Goal: Task Accomplishment & Management: Manage account settings

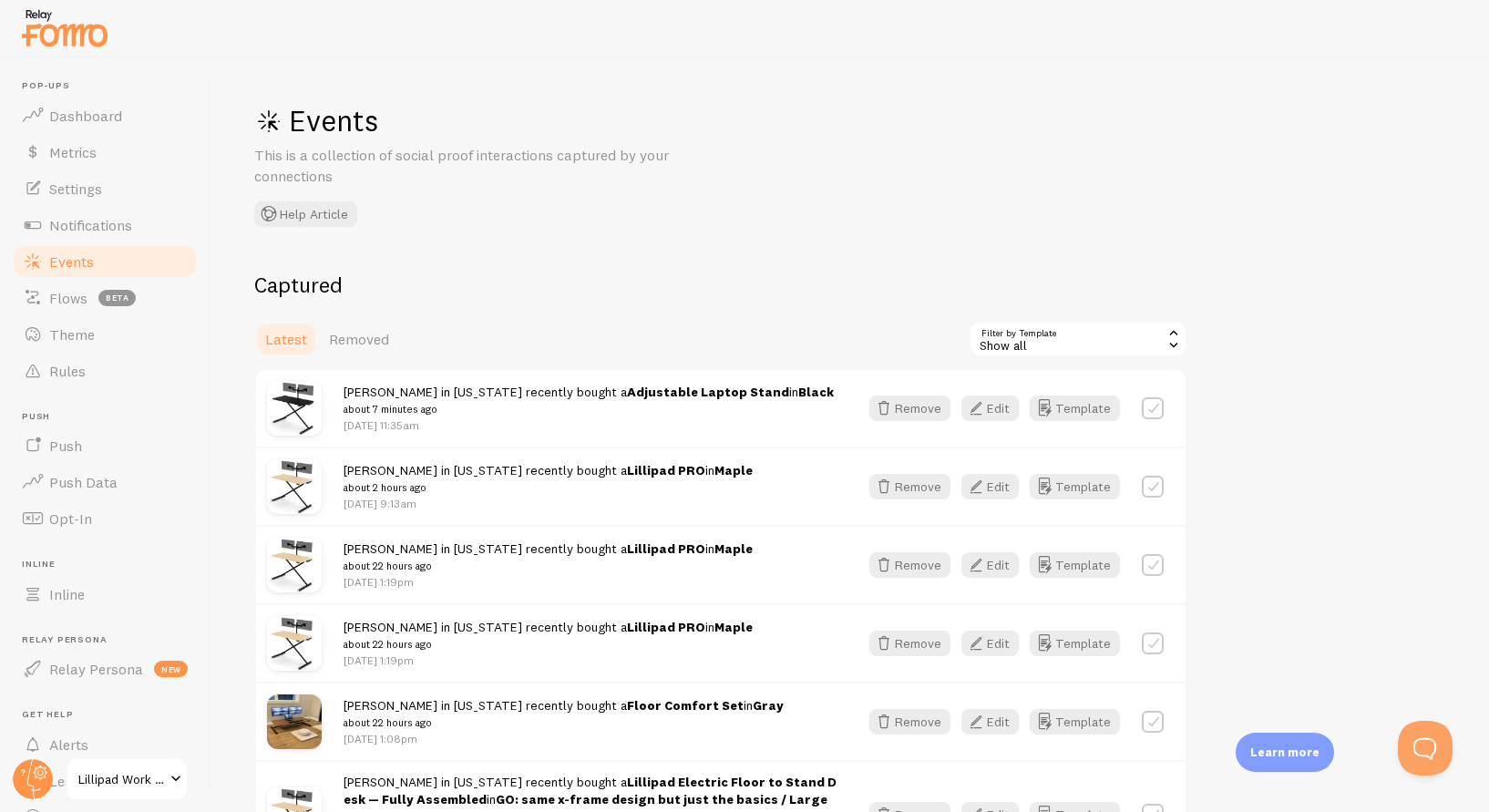
scroll to position [7, 0]
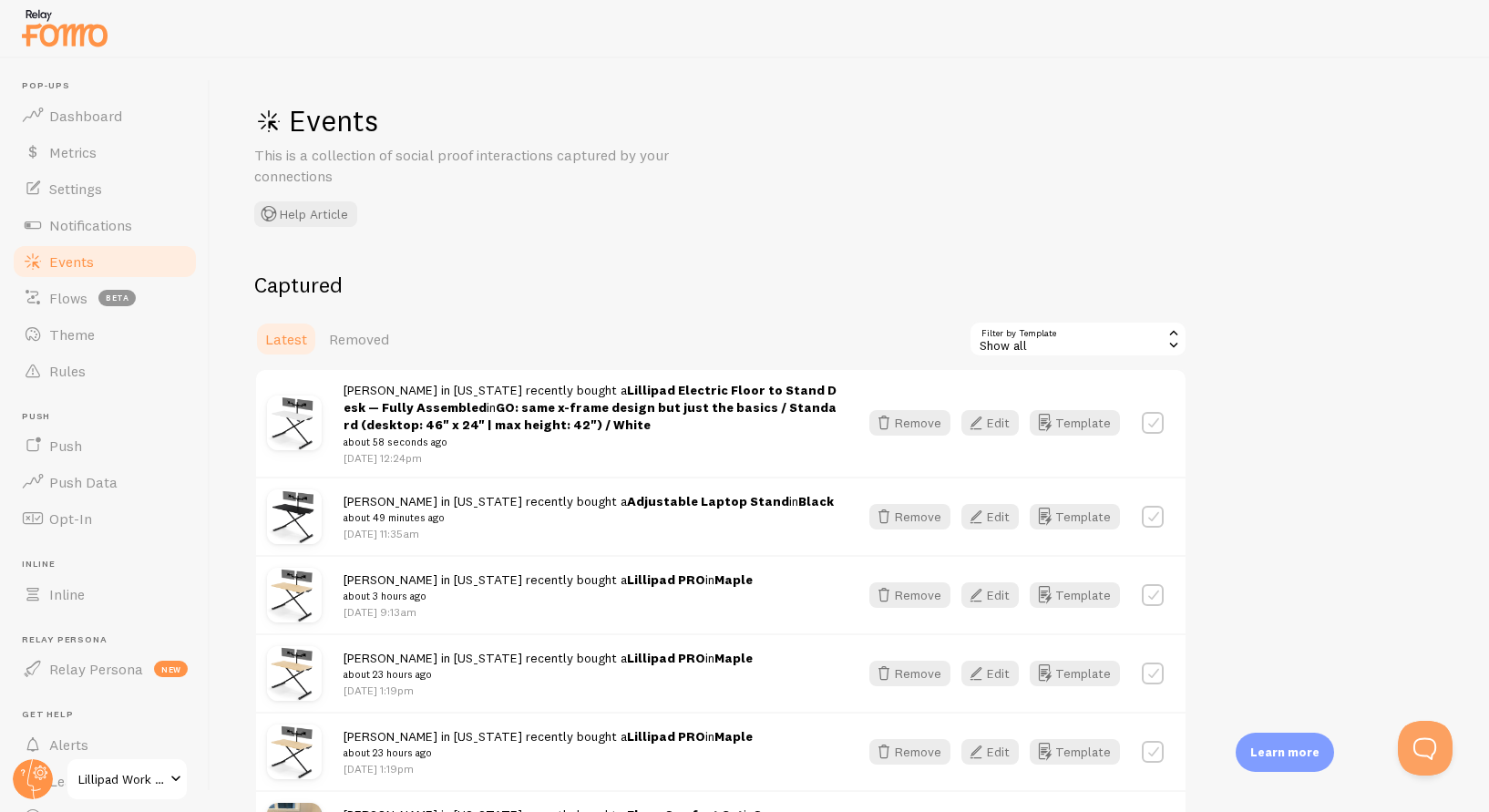
click at [1005, 436] on link "Edit" at bounding box center [995, 423] width 69 height 26
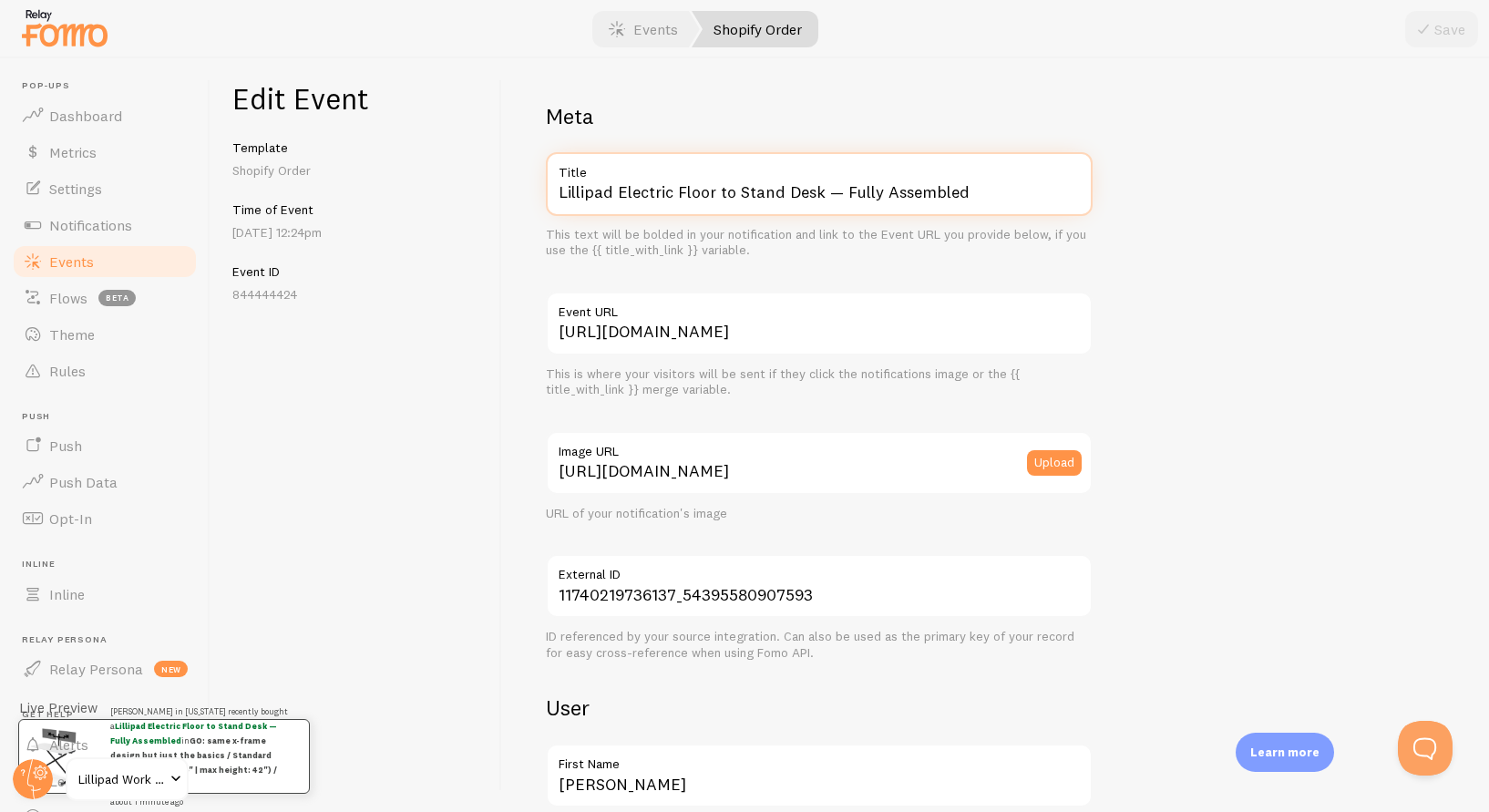
drag, startPoint x: 619, startPoint y: 192, endPoint x: 675, endPoint y: 223, distance: 64.0
click at [675, 223] on div "Lillipad Electric Floor to Stand Desk — Fully Assembled Title This text will be…" at bounding box center [819, 206] width 547 height 107
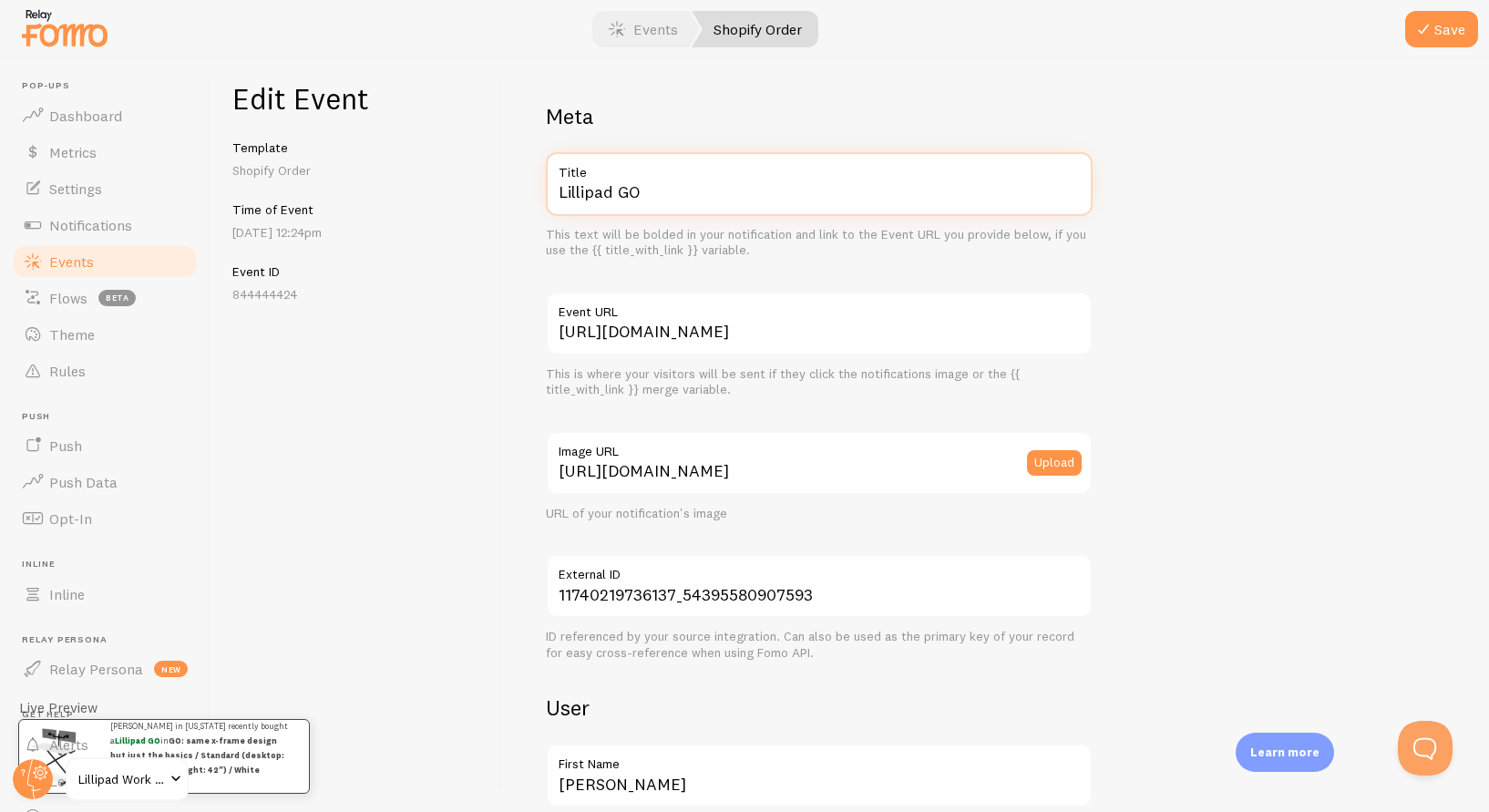
scroll to position [958, 0]
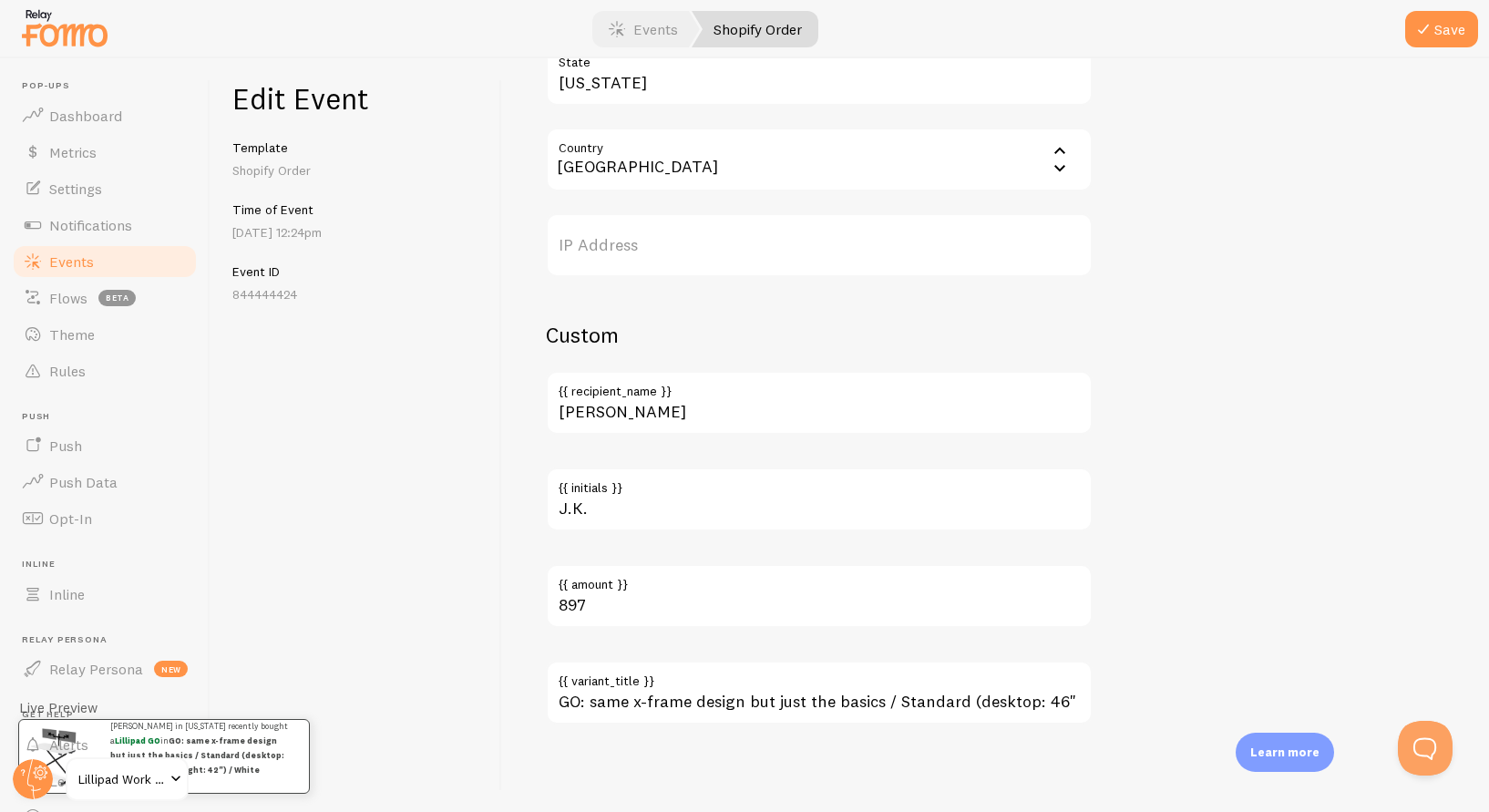
type input "Lillipad GO"
click at [747, 692] on input "GO: same x-frame design but just the basics / Standard (desktop: 46" x 24" | ma…" at bounding box center [819, 692] width 547 height 64
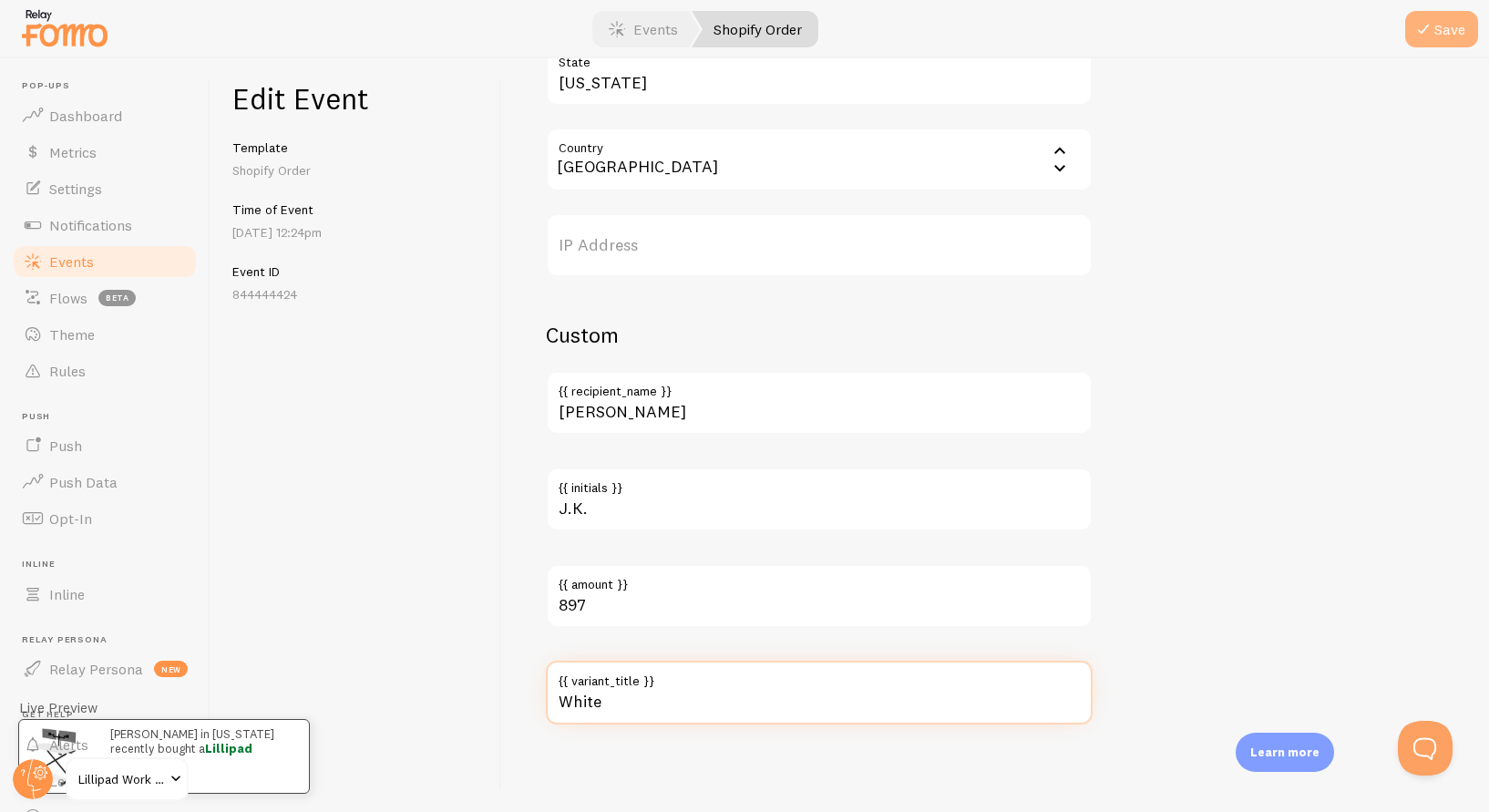
type input "White"
click at [1432, 32] on icon "submit" at bounding box center [1423, 29] width 22 height 22
